Goal: Find specific page/section: Find specific page/section

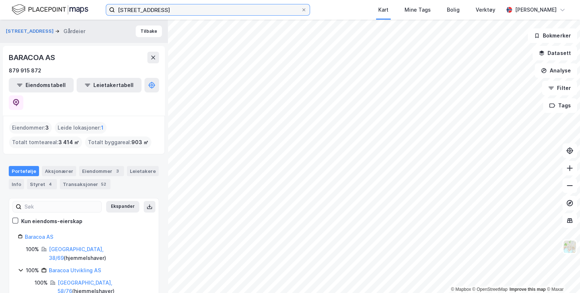
click at [188, 7] on input "[STREET_ADDRESS]" at bounding box center [208, 9] width 186 height 11
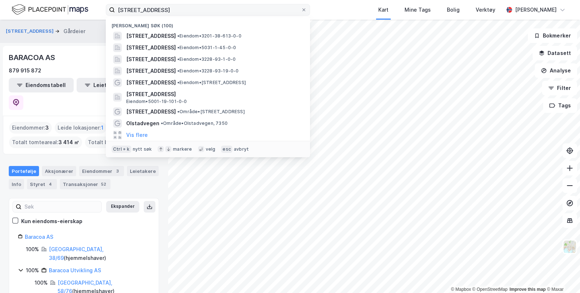
click at [306, 12] on span at bounding box center [304, 10] width 6 height 6
click at [301, 12] on input "[STREET_ADDRESS]" at bounding box center [208, 9] width 186 height 11
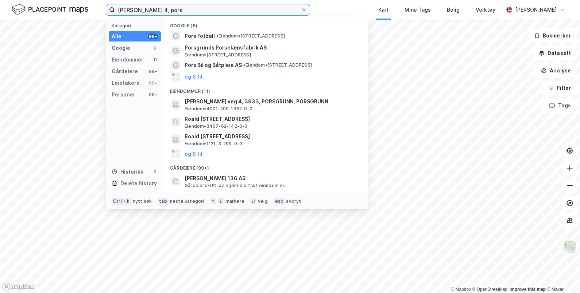
click at [162, 8] on input "[PERSON_NAME] 4, pors" at bounding box center [208, 9] width 186 height 11
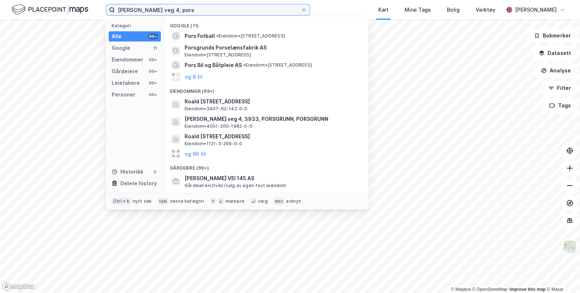
click at [211, 11] on input "[PERSON_NAME] veg 4, pors" at bounding box center [208, 9] width 186 height 11
type input "[PERSON_NAME] veg 4, pors"
